Goal: Use online tool/utility: Utilize a website feature to perform a specific function

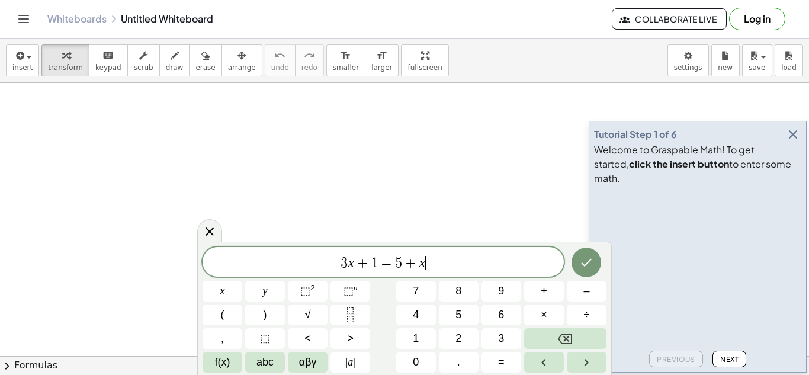
scroll to position [1, 0]
click at [798, 142] on icon "button" at bounding box center [793, 134] width 14 height 14
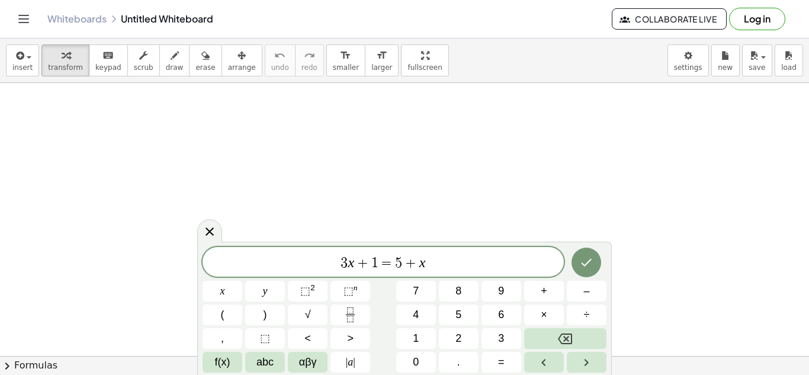
click at [387, 265] on span "=" at bounding box center [386, 263] width 17 height 14
click at [441, 266] on span "3 x + 1 ​ 5 + x" at bounding box center [383, 263] width 361 height 17
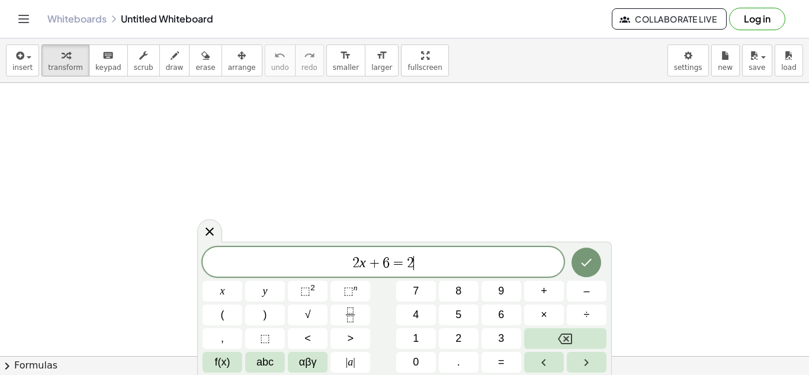
scroll to position [5, 0]
click at [590, 260] on icon "Done" at bounding box center [586, 261] width 14 height 14
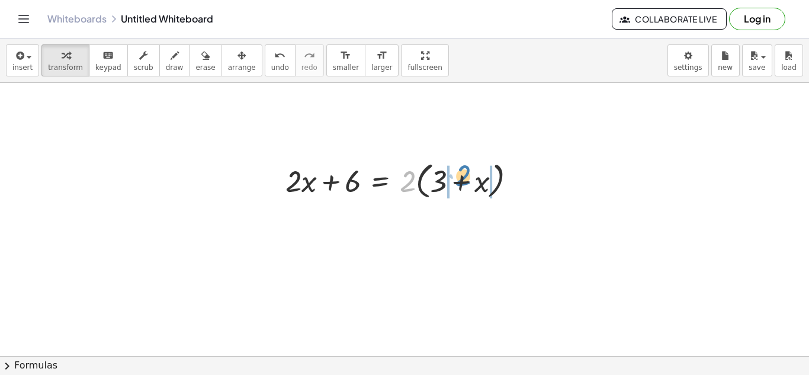
drag, startPoint x: 406, startPoint y: 178, endPoint x: 462, endPoint y: 174, distance: 55.9
click at [462, 174] on div at bounding box center [406, 180] width 252 height 45
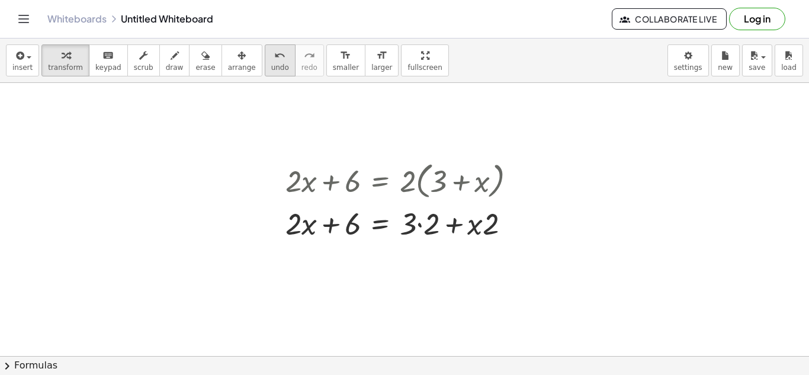
click at [265, 62] on button "undo undo" at bounding box center [280, 60] width 31 height 32
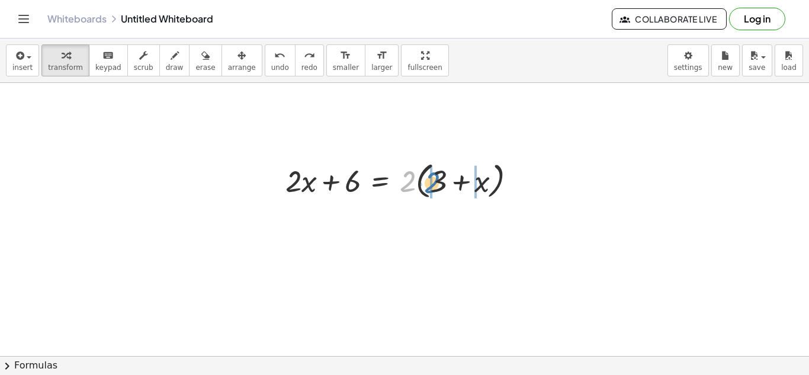
drag, startPoint x: 405, startPoint y: 178, endPoint x: 429, endPoint y: 179, distance: 24.3
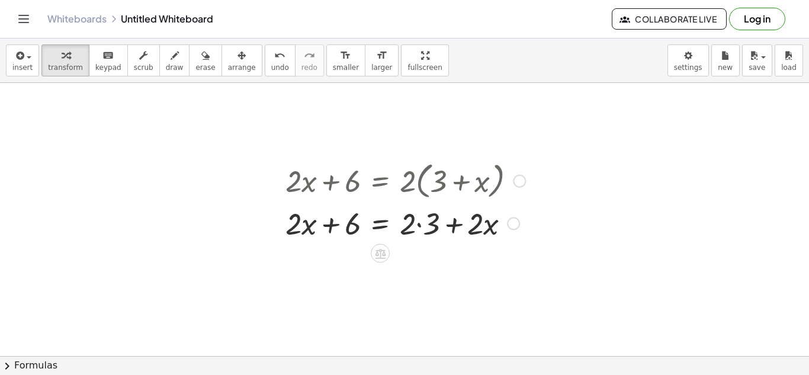
click at [422, 227] on div at bounding box center [406, 223] width 252 height 40
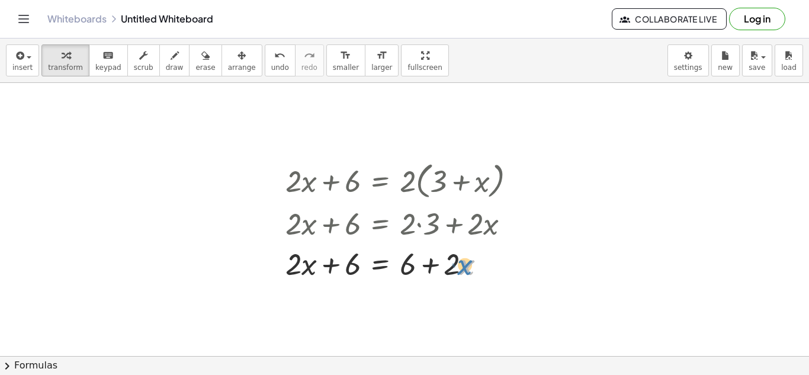
click at [465, 271] on div at bounding box center [406, 263] width 252 height 40
click at [455, 264] on div at bounding box center [406, 263] width 252 height 40
click at [464, 269] on div at bounding box center [406, 263] width 252 height 40
click at [456, 266] on div at bounding box center [406, 263] width 252 height 40
click at [470, 271] on div at bounding box center [406, 263] width 252 height 40
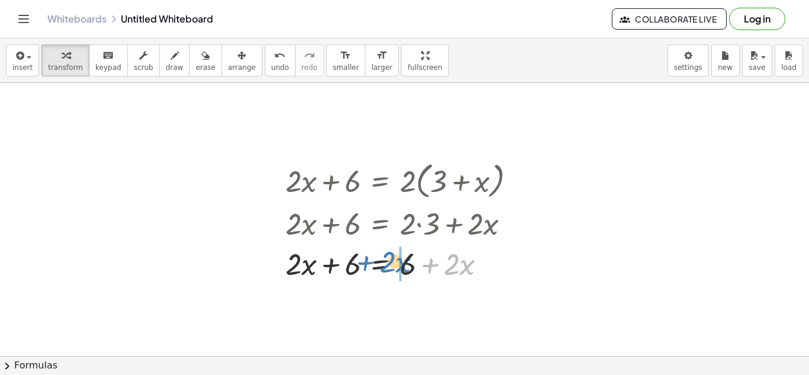
drag, startPoint x: 465, startPoint y: 266, endPoint x: 402, endPoint y: 264, distance: 63.4
click at [402, 264] on div at bounding box center [406, 263] width 252 height 40
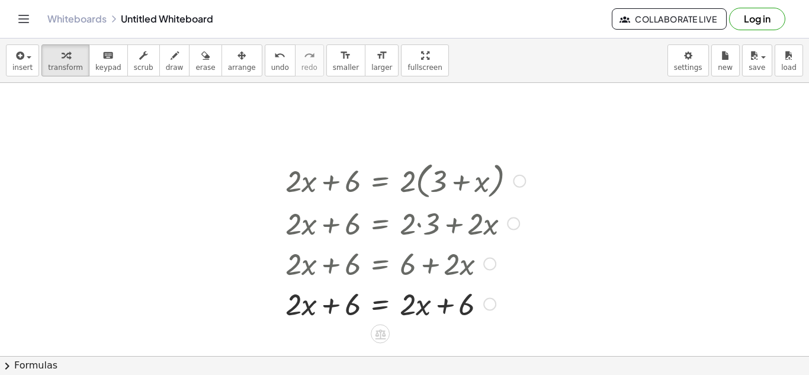
click at [380, 310] on div at bounding box center [406, 303] width 252 height 40
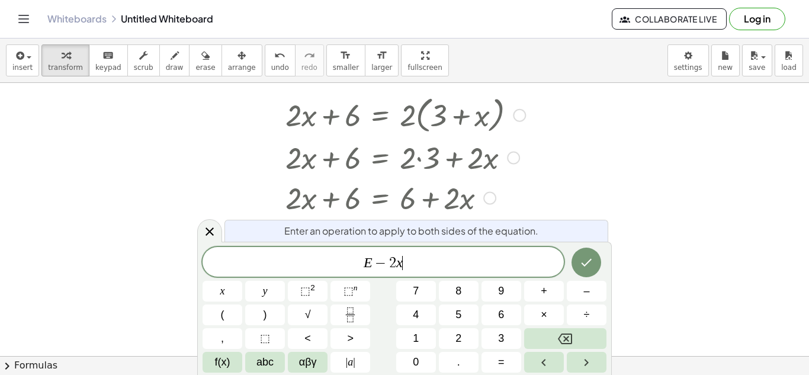
scroll to position [7, 0]
click at [592, 258] on icon "Done" at bounding box center [586, 262] width 14 height 14
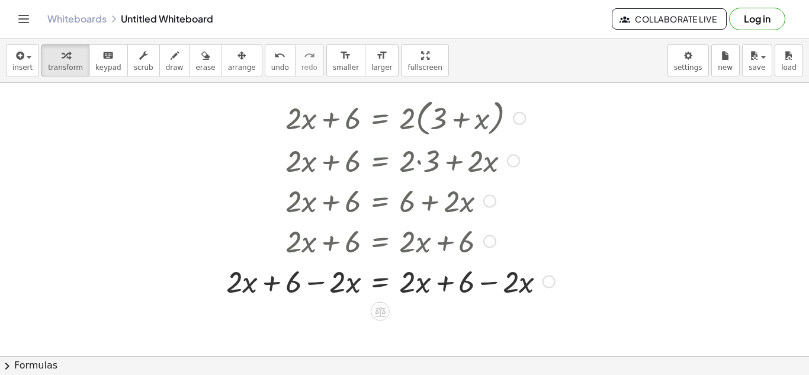
scroll to position [68, 0]
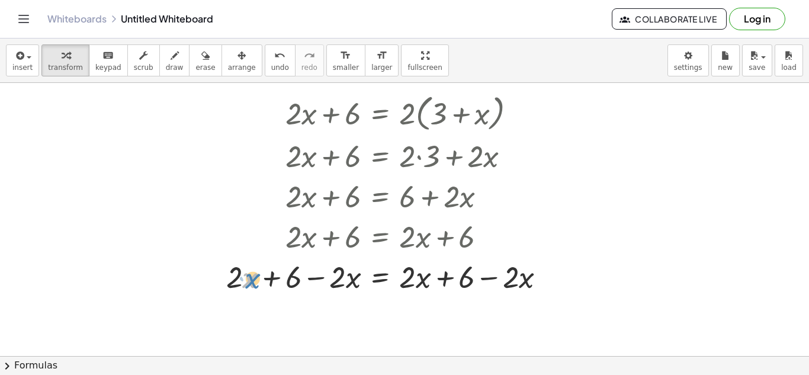
click at [247, 278] on div at bounding box center [390, 276] width 341 height 40
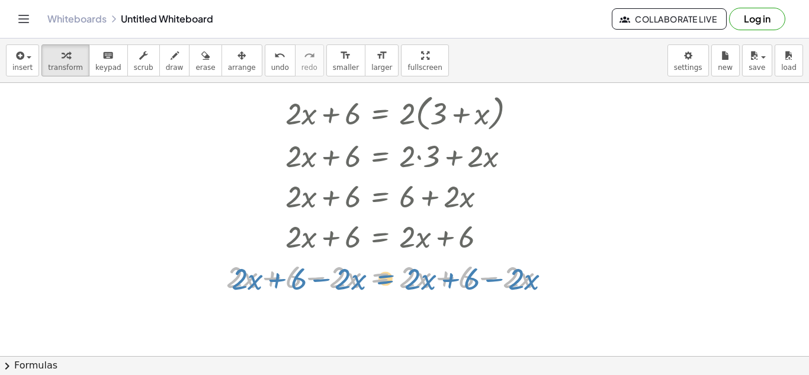
click at [325, 280] on div at bounding box center [390, 276] width 341 height 40
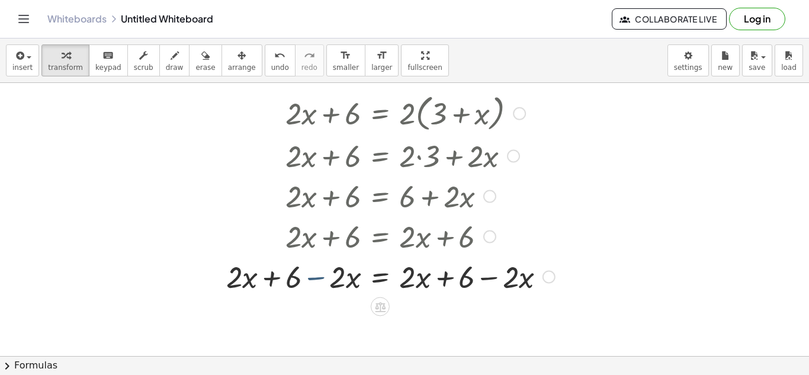
click at [319, 281] on div at bounding box center [390, 276] width 341 height 40
drag, startPoint x: 317, startPoint y: 278, endPoint x: 210, endPoint y: 269, distance: 107.6
click at [210, 269] on div "+ · 2 · x + 6 = · 2 · ( + 3 + x ) + · 2 · x + 6 = + · 2 · 3 + · 2 · x + · 2 · x…" at bounding box center [385, 193] width 355 height 212
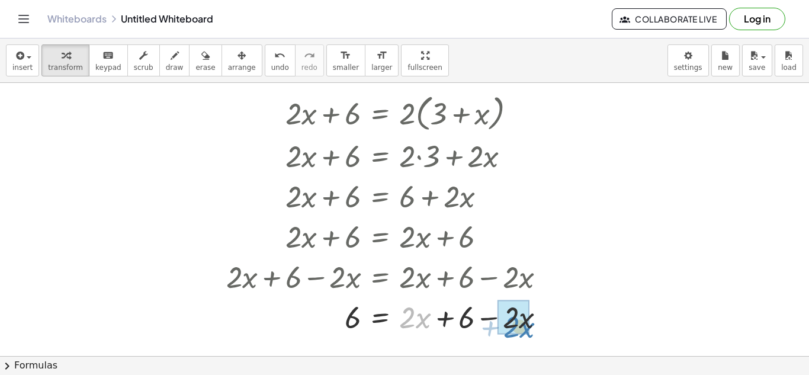
drag, startPoint x: 413, startPoint y: 322, endPoint x: 516, endPoint y: 329, distance: 103.3
click at [390, 312] on div at bounding box center [390, 316] width 341 height 39
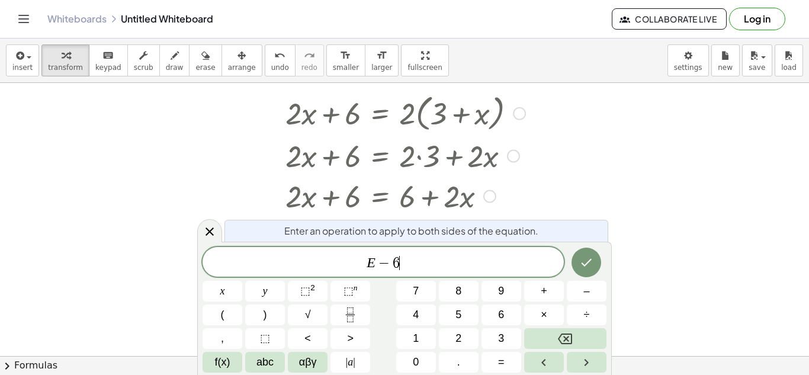
scroll to position [9, 0]
click at [582, 260] on icon "Done" at bounding box center [586, 262] width 14 height 14
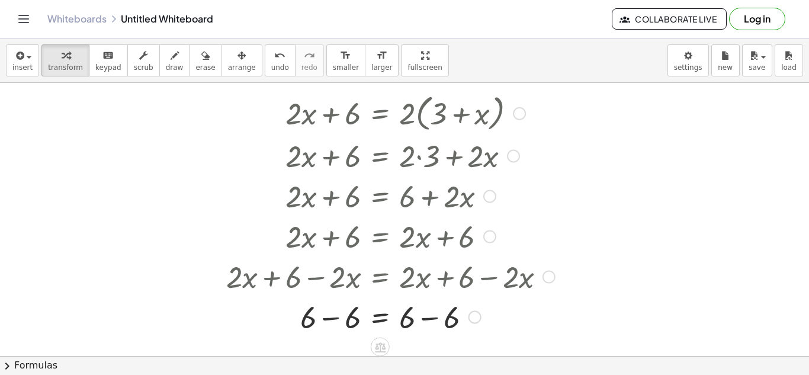
click at [332, 322] on div at bounding box center [390, 316] width 341 height 40
click at [425, 319] on div at bounding box center [390, 316] width 341 height 40
